Goal: Task Accomplishment & Management: Manage account settings

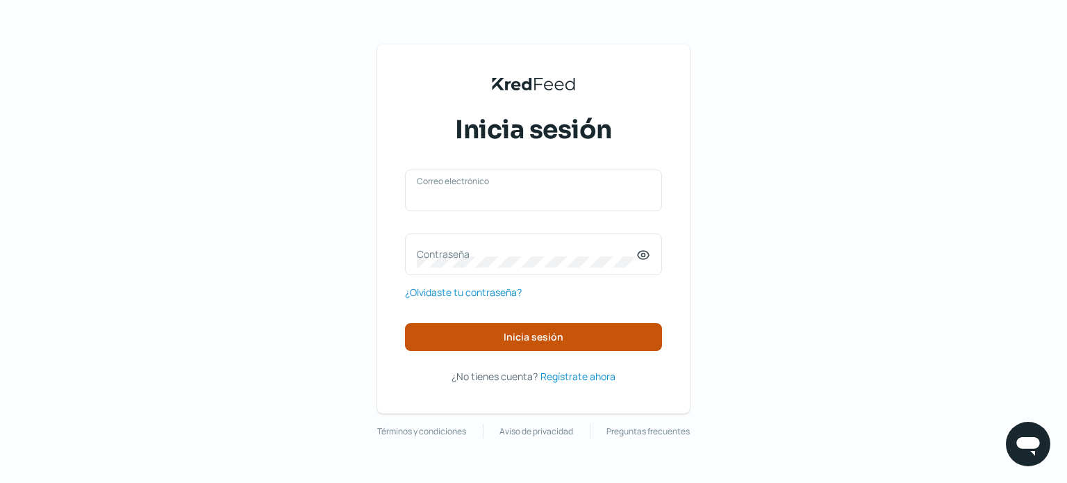
type input "[PERSON_NAME][EMAIL_ADDRESS][DOMAIN_NAME]"
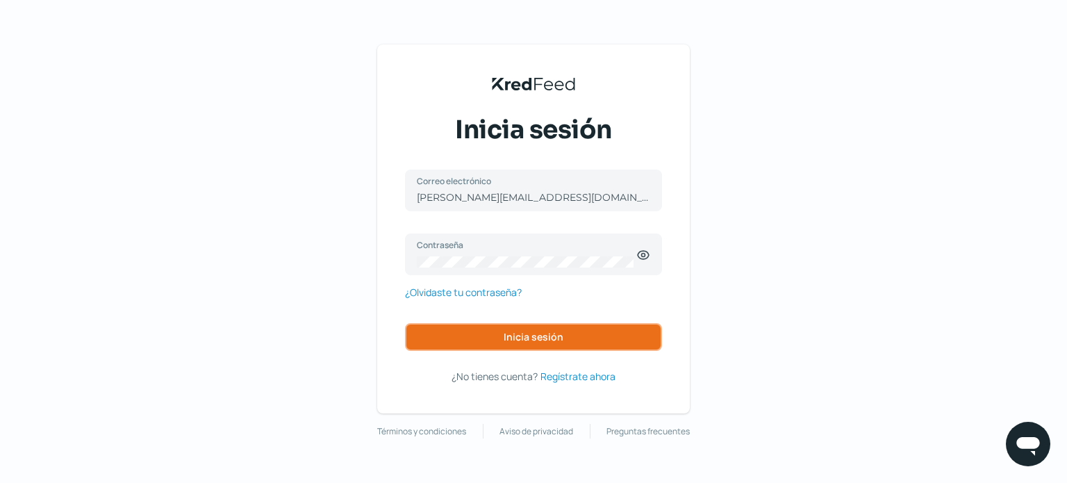
click at [504, 336] on span "Inicia sesión" at bounding box center [534, 337] width 60 height 10
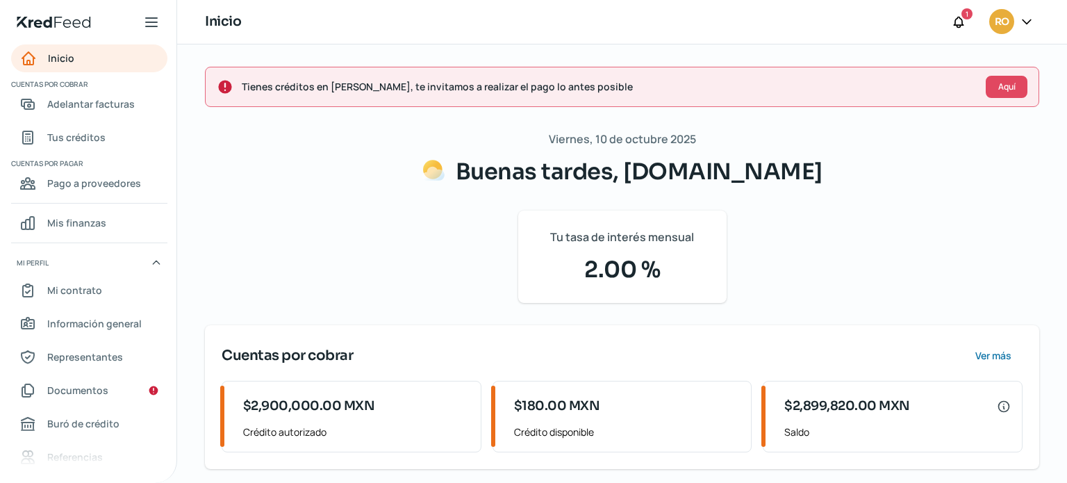
click at [75, 152] on nav "Inicio Cuentas por cobrar Adelantar facturas Tus créditos Cuentas por pagar Pag…" at bounding box center [88, 255] width 176 height 422
click at [76, 138] on span "Tus créditos" at bounding box center [76, 136] width 58 height 17
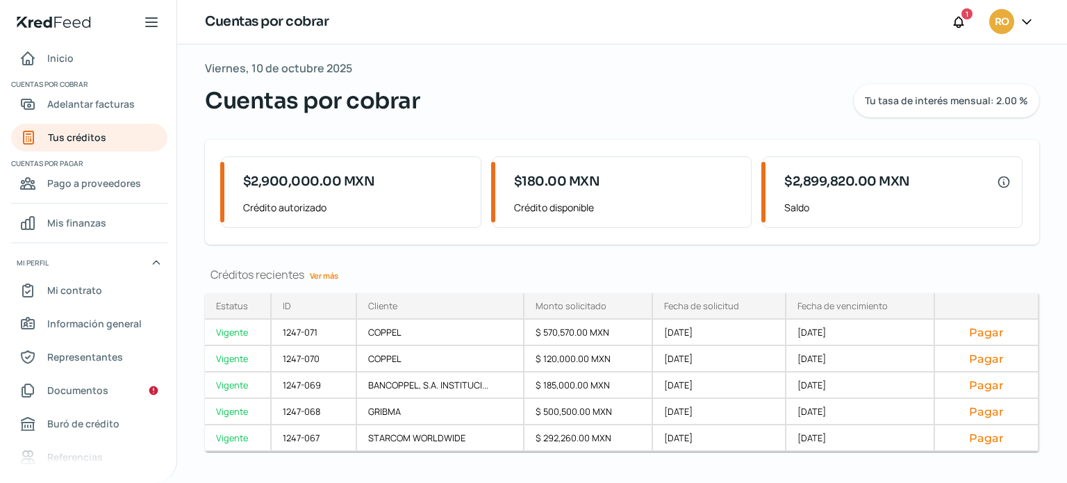
scroll to position [94, 0]
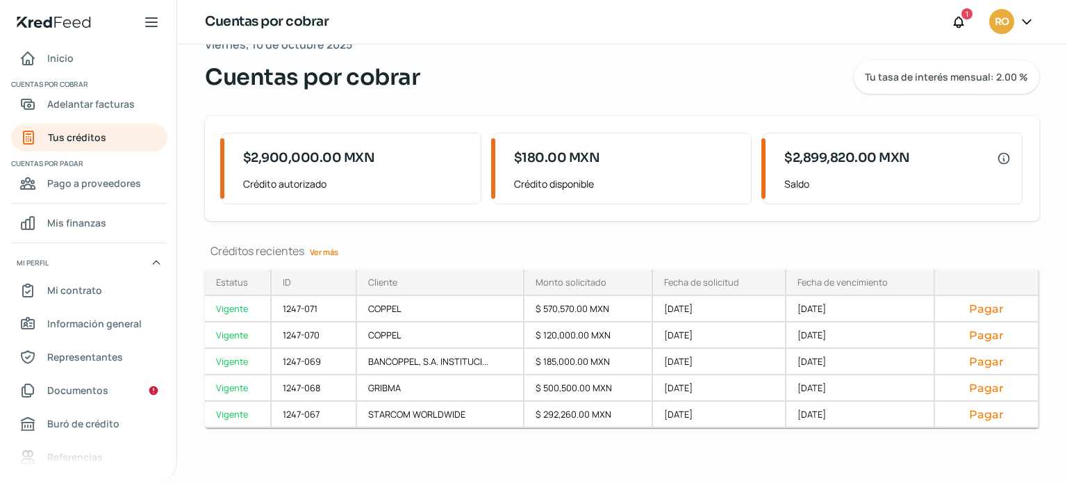
click at [336, 251] on link "Ver más" at bounding box center [324, 252] width 40 height 22
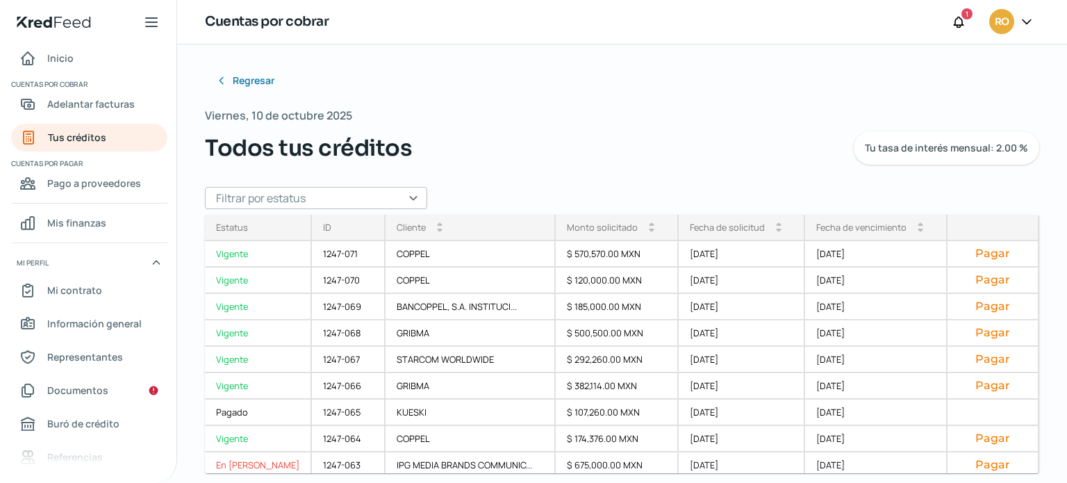
drag, startPoint x: 1027, startPoint y: 291, endPoint x: 1040, endPoint y: 352, distance: 62.5
click at [1040, 352] on div "Regresar Viernes, 10 de octubre 2025 Todos tus créditos Tu tasa de interés mens…" at bounding box center [622, 263] width 890 height 438
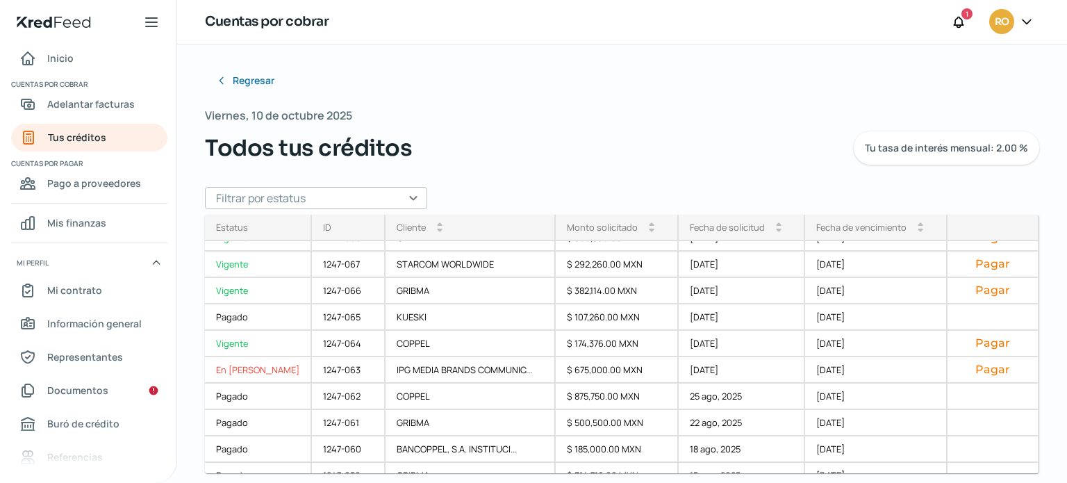
scroll to position [97, 0]
click at [965, 369] on button "Pagar" at bounding box center [992, 367] width 69 height 14
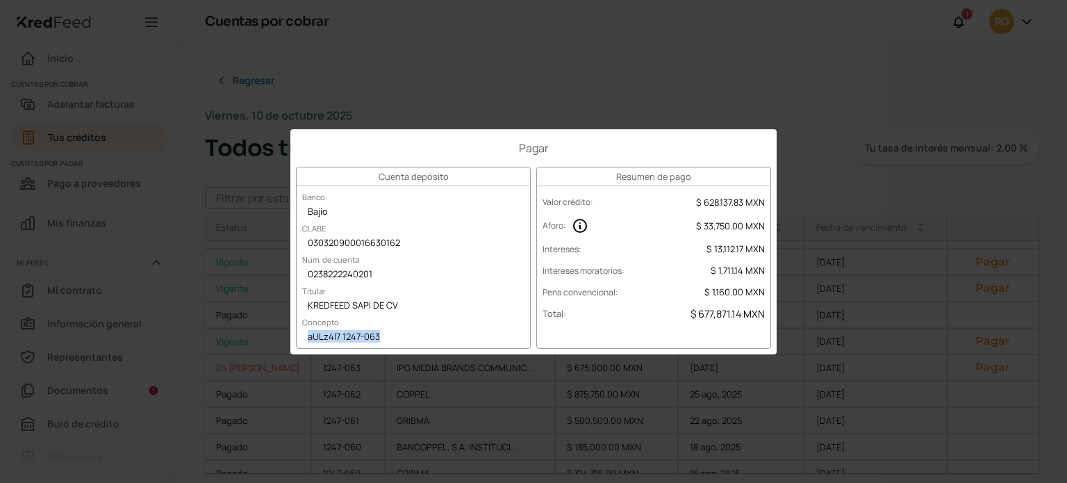
click at [664, 68] on div "Pagar Cuenta depósito Banco Bajío CLABE 030320900016630162 Núm. de cuenta 02382…" at bounding box center [533, 241] width 1067 height 483
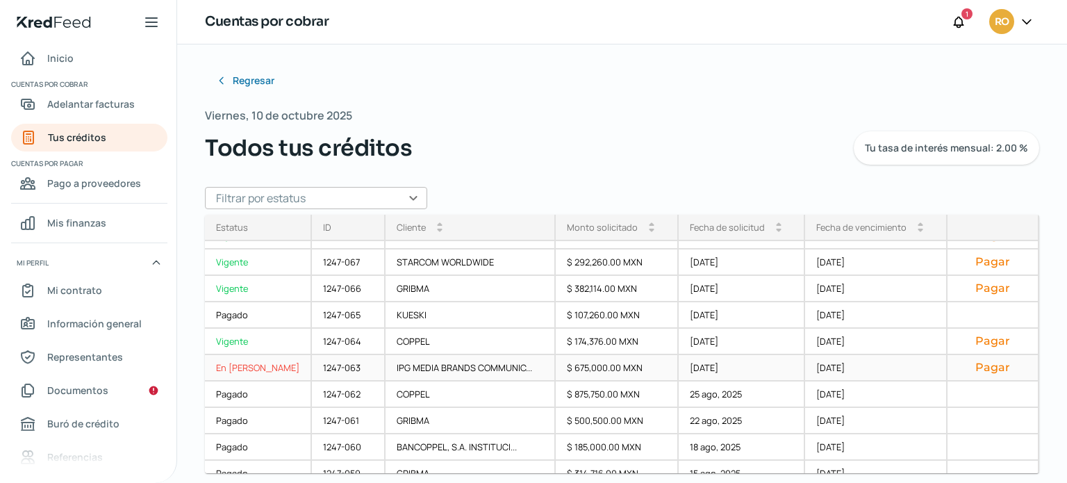
click at [240, 365] on div "En [PERSON_NAME]" at bounding box center [258, 368] width 107 height 26
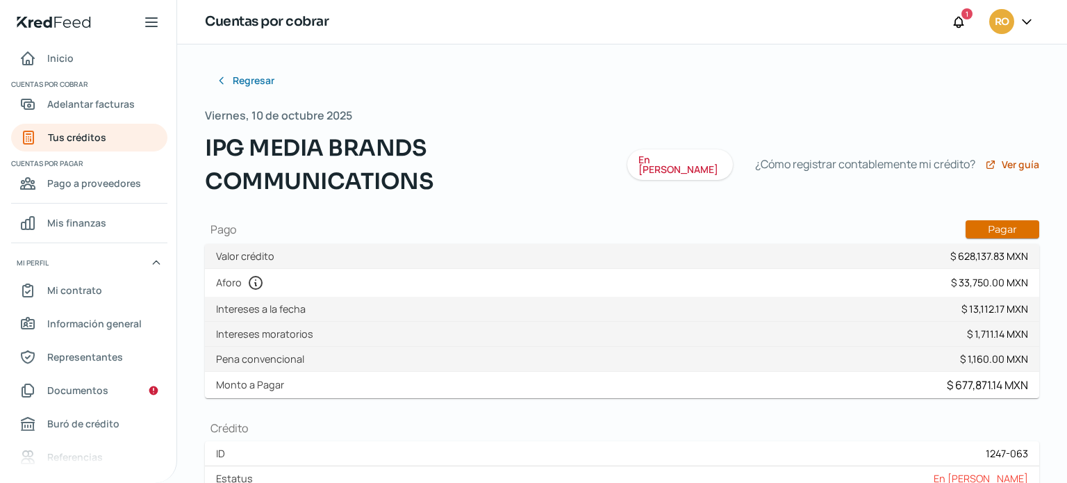
click at [990, 222] on button "Pagar" at bounding box center [1002, 229] width 74 height 18
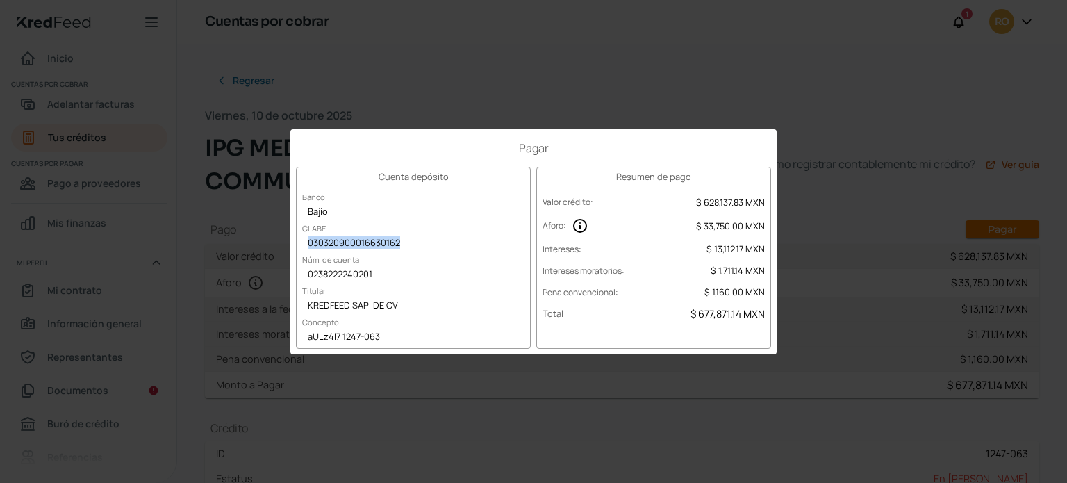
copy div "030320900016630162"
copy div "KREDFEED SAPI DE CV"
copy div "030320900016630162"
copy div "KREDFEED SAPI DE CV"
click at [310, 244] on div "030320900016630162" at bounding box center [413, 243] width 233 height 21
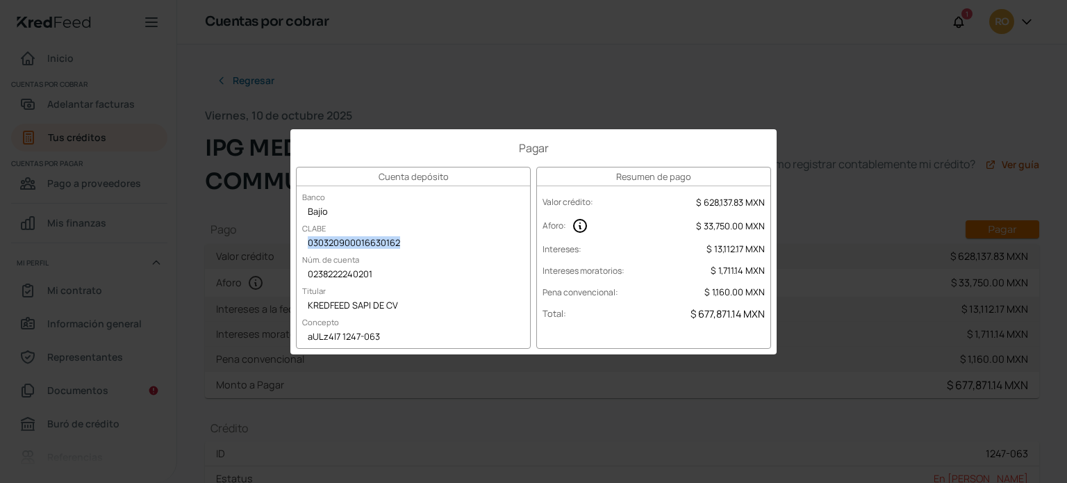
copy div "030320900016630162"
drag, startPoint x: 306, startPoint y: 299, endPoint x: 364, endPoint y: 304, distance: 57.8
click at [364, 304] on div "Cuenta depósito Banco Bajío CLABE 030320900016630162 Núm. de cuenta 02382222402…" at bounding box center [413, 258] width 235 height 182
copy div "KREDFEED SAPI DE CV"
click at [391, 335] on div "aULz4l7 1247-063" at bounding box center [413, 337] width 233 height 21
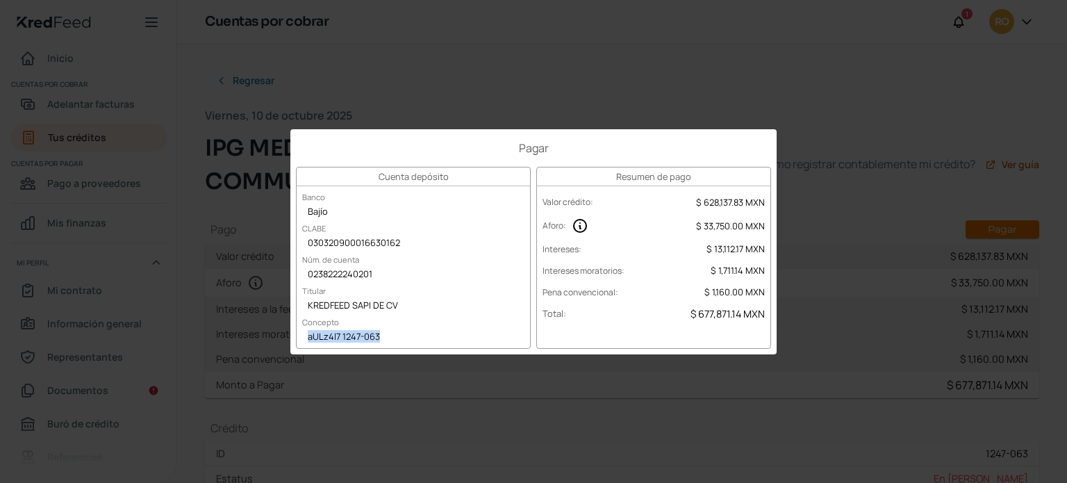
copy div "aULz4l7 1247-063"
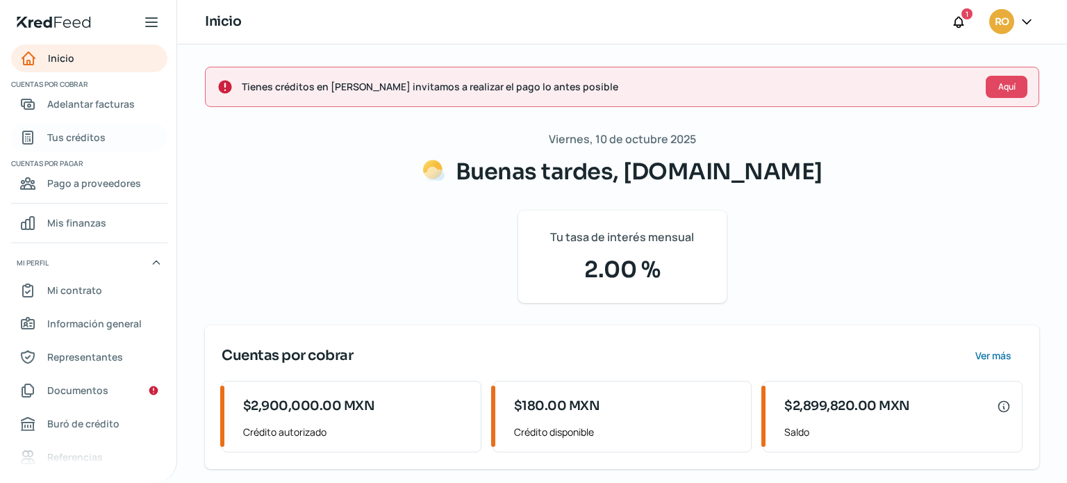
click at [88, 138] on span "Tus créditos" at bounding box center [76, 136] width 58 height 17
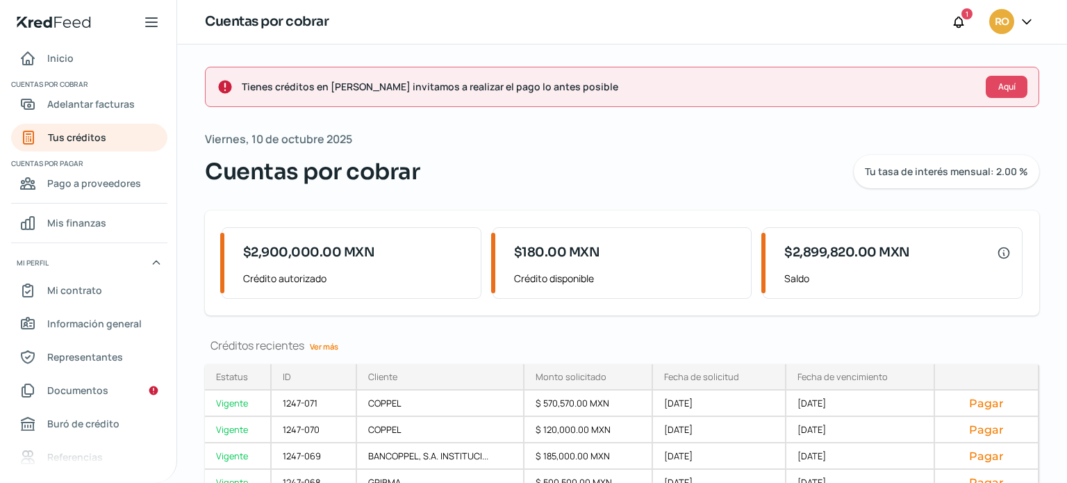
click at [336, 347] on link "Ver más" at bounding box center [324, 346] width 40 height 22
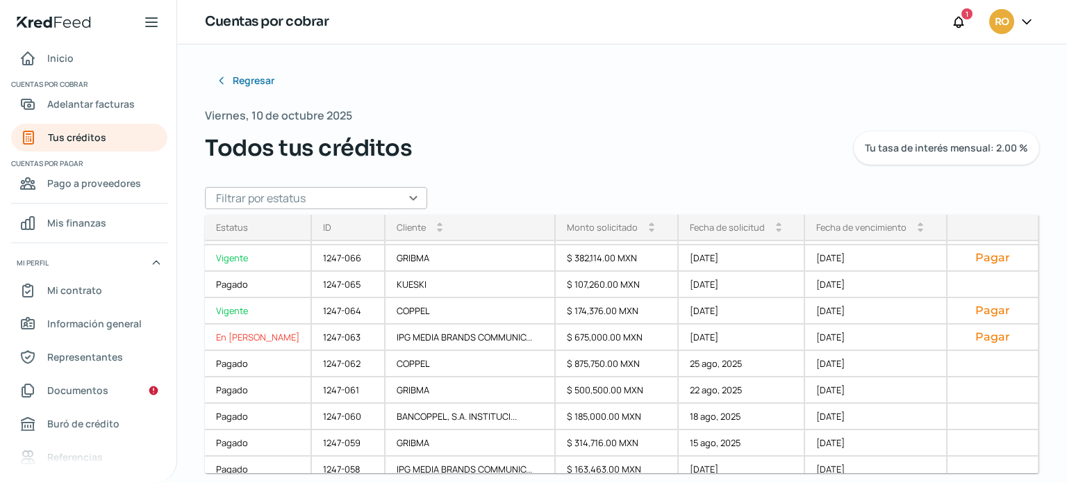
scroll to position [147, 0]
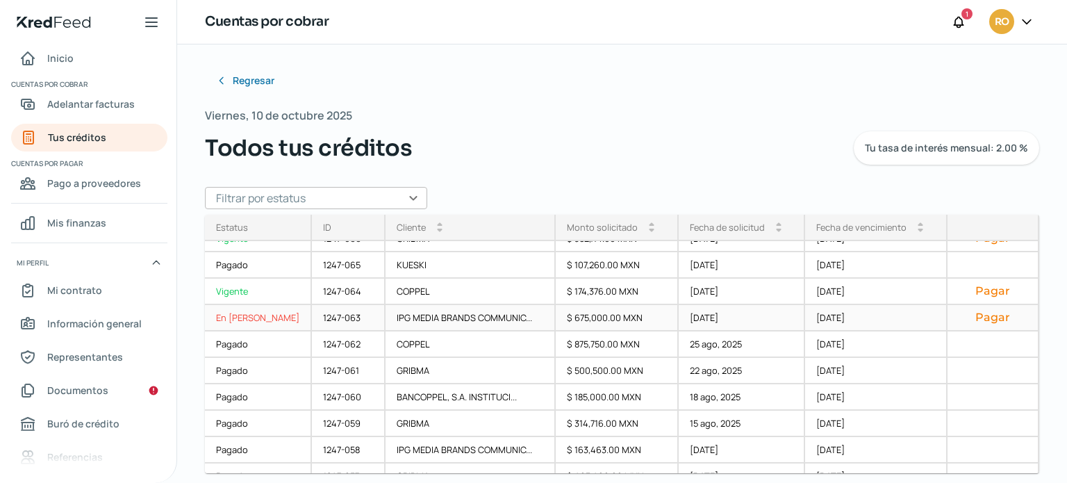
click at [978, 319] on button "Pagar" at bounding box center [992, 317] width 69 height 14
